Goal: Information Seeking & Learning: Learn about a topic

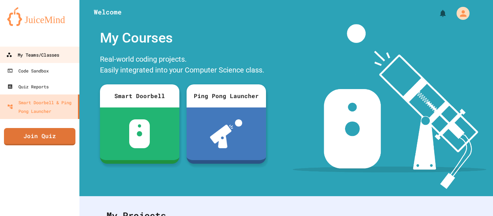
click at [44, 55] on div "My Teams/Classes" at bounding box center [32, 54] width 53 height 9
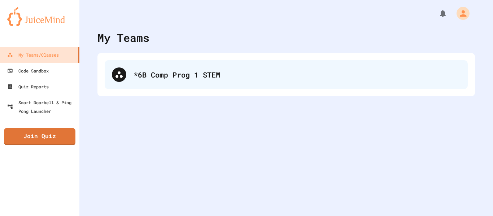
click at [164, 78] on div "*6B Comp Prog 1 STEM" at bounding box center [296, 74] width 327 height 11
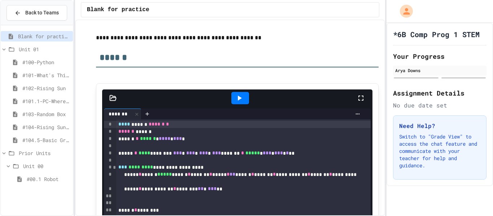
click at [39, 142] on span "#104.5-Basic Graphics Review" at bounding box center [46, 140] width 48 height 8
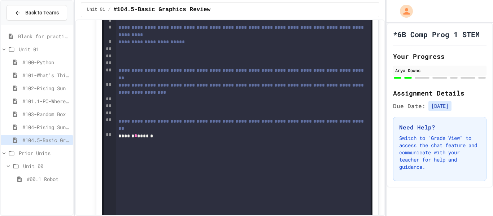
scroll to position [1571, 0]
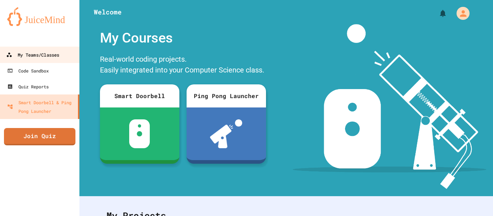
click at [35, 49] on link "My Teams/Classes" at bounding box center [40, 55] width 82 height 16
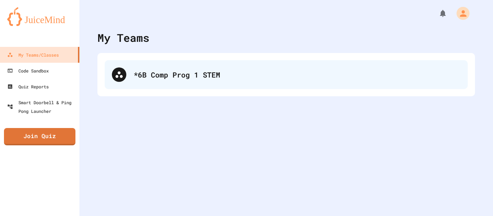
click at [163, 82] on div "*6B Comp Prog 1 STEM" at bounding box center [286, 74] width 363 height 29
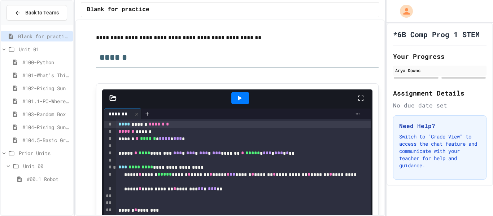
click at [33, 142] on span "#104.5-Basic Graphics Review" at bounding box center [46, 140] width 48 height 8
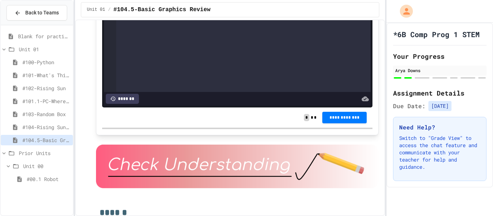
scroll to position [1696, 0]
